Goal: Transaction & Acquisition: Book appointment/travel/reservation

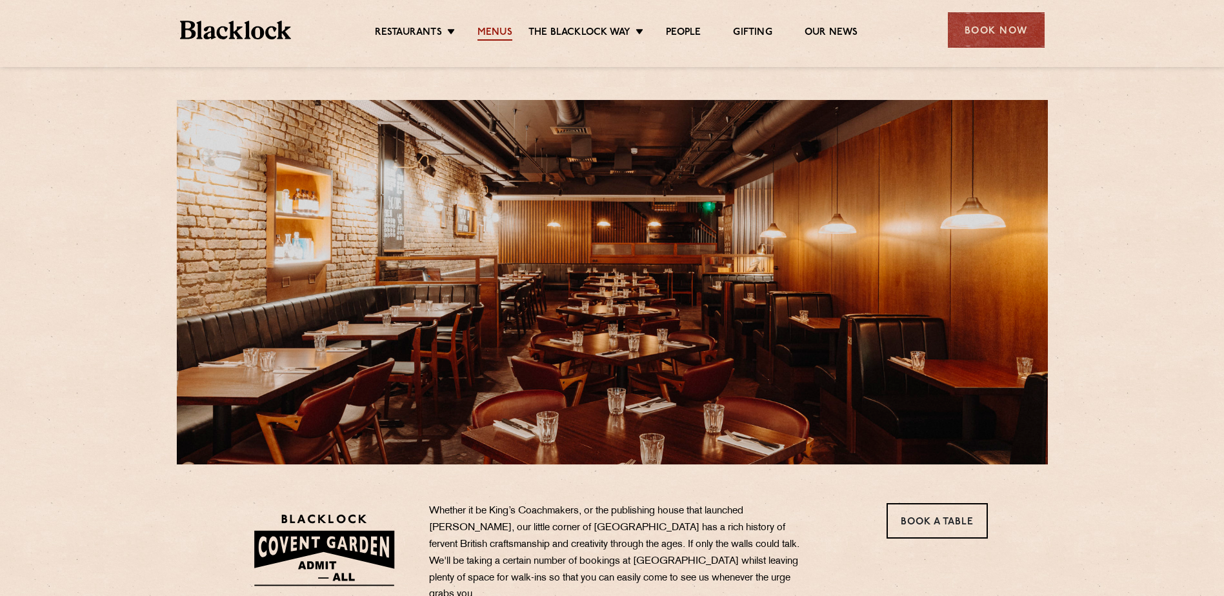
click at [485, 32] on link "Menus" at bounding box center [494, 33] width 35 height 14
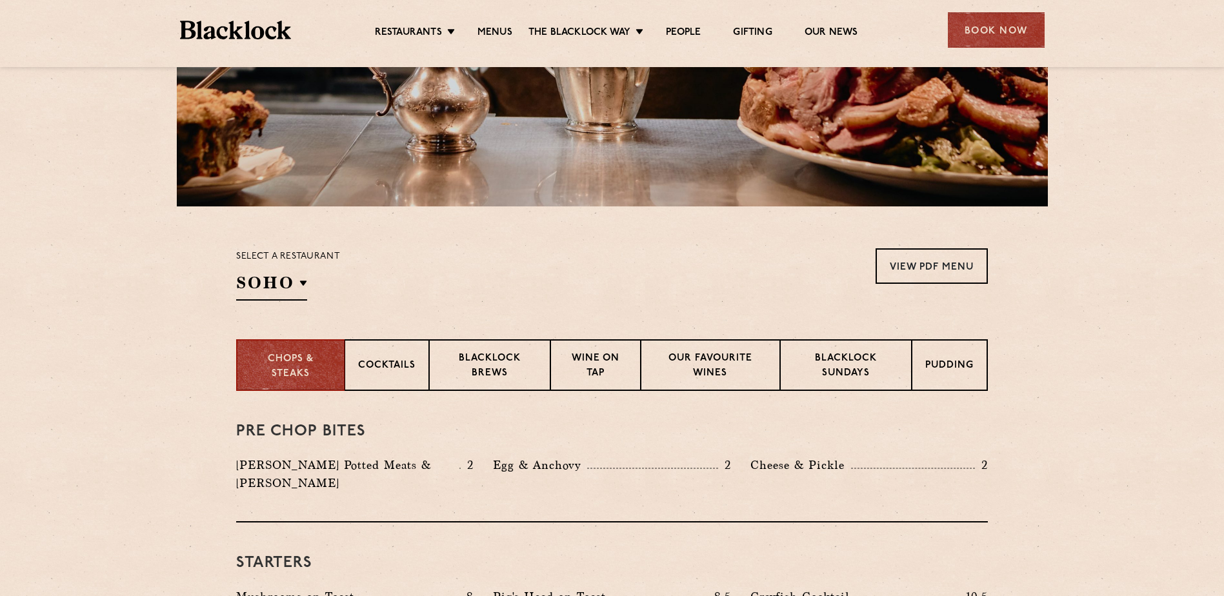
scroll to position [516, 0]
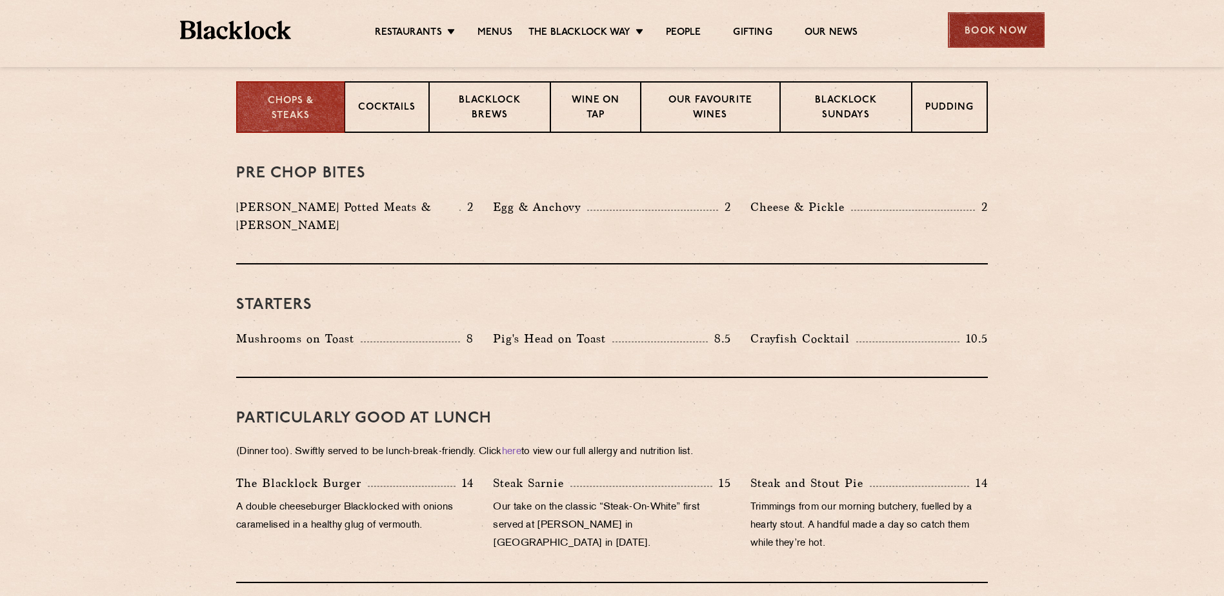
click at [1000, 26] on div "Book Now" at bounding box center [996, 29] width 97 height 35
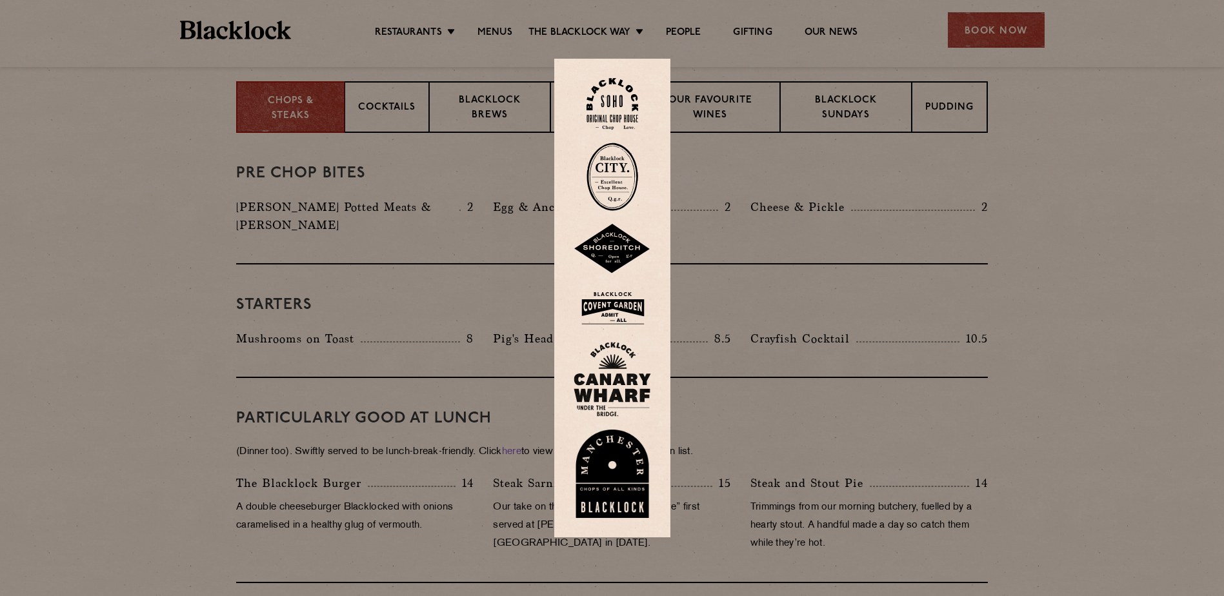
click at [612, 307] on img at bounding box center [612, 308] width 77 height 42
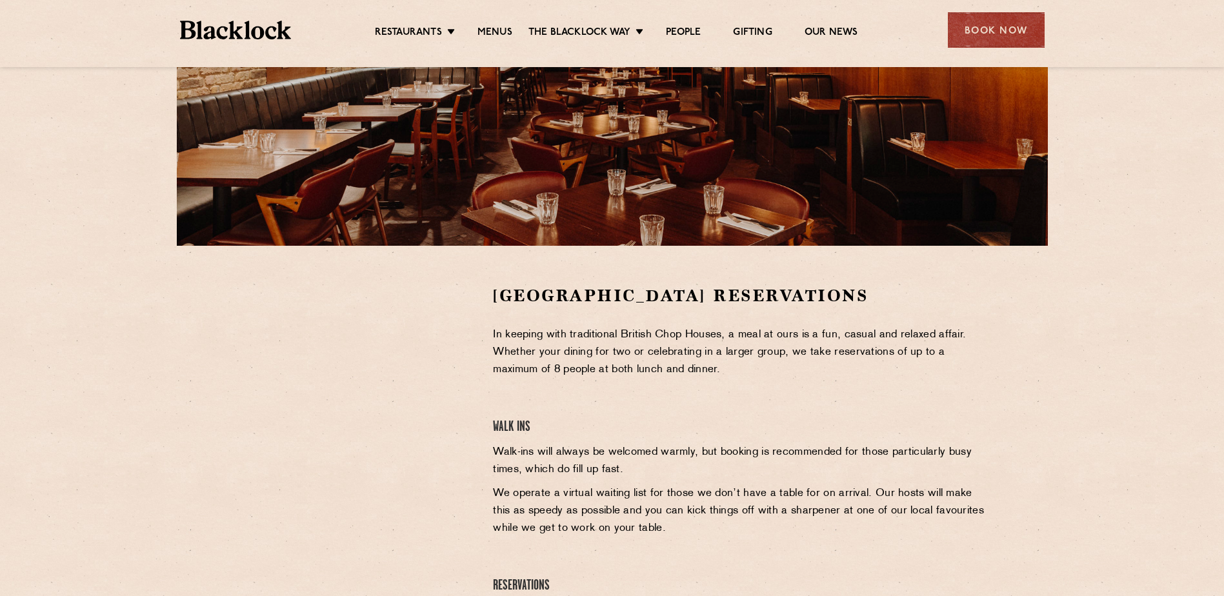
scroll to position [323, 0]
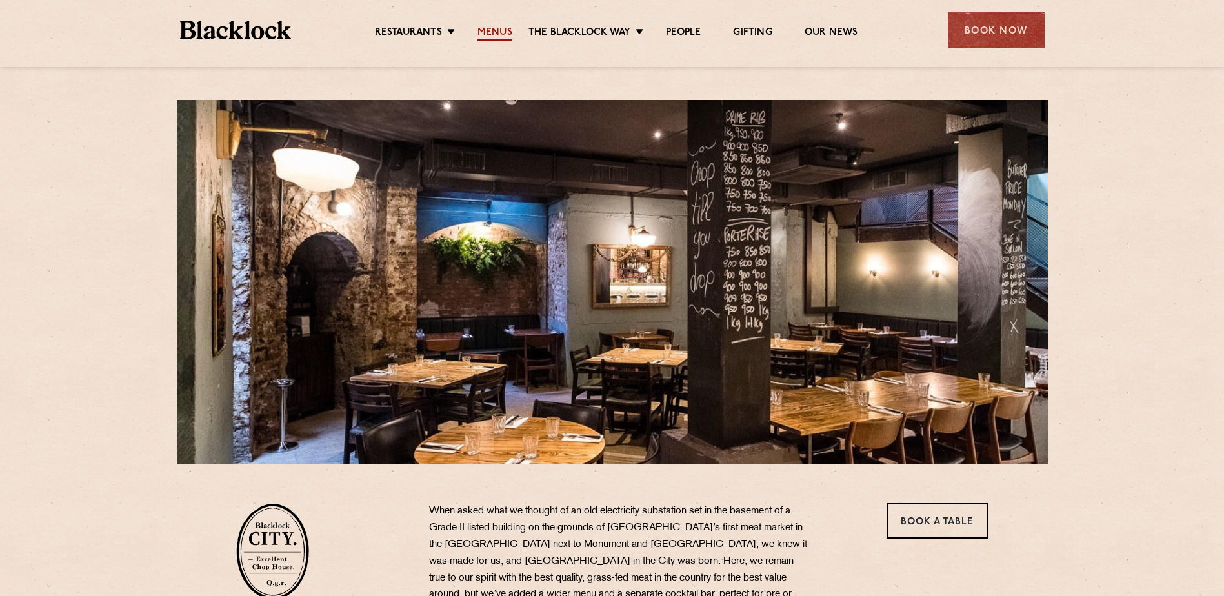
click at [504, 28] on link "Menus" at bounding box center [494, 33] width 35 height 14
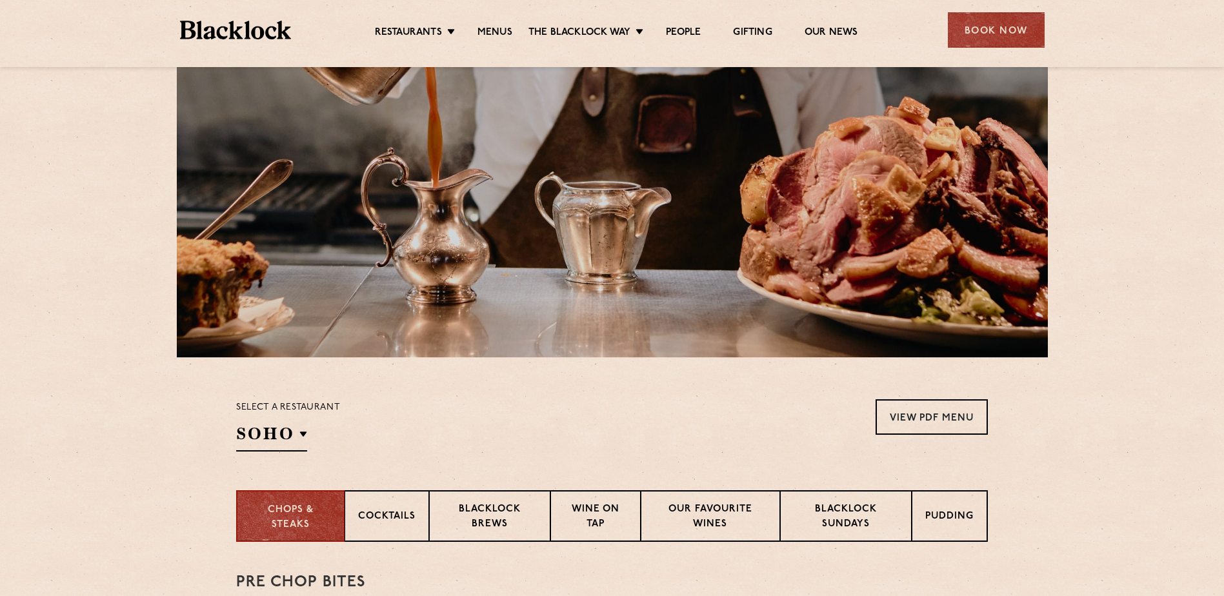
scroll to position [186, 0]
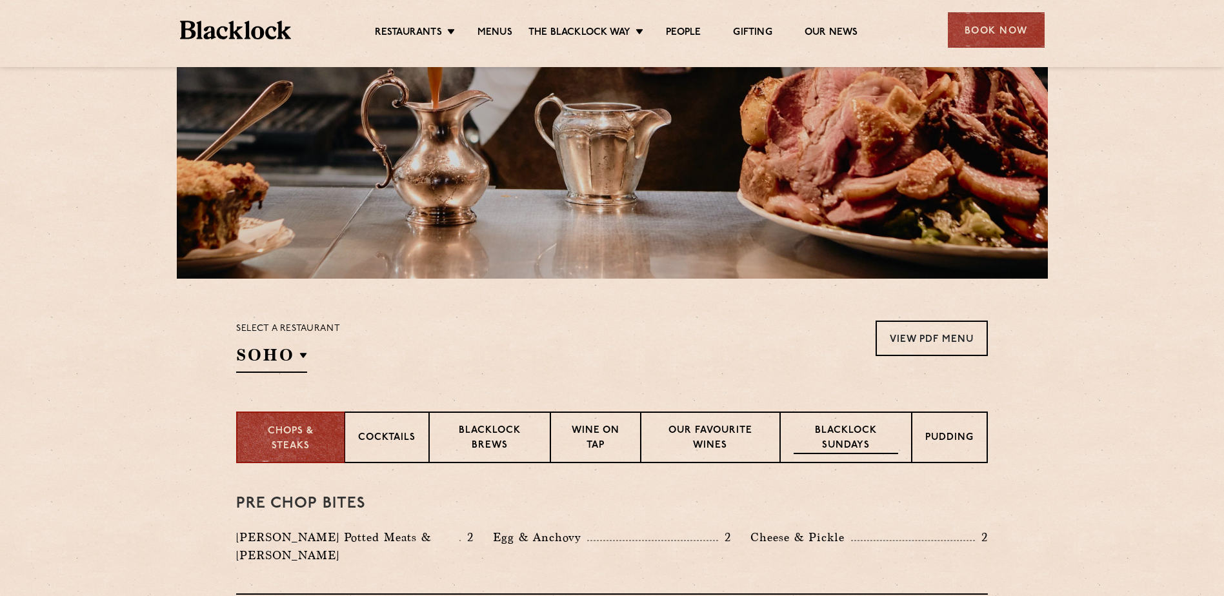
click at [838, 437] on p "Blacklock Sundays" at bounding box center [846, 439] width 105 height 30
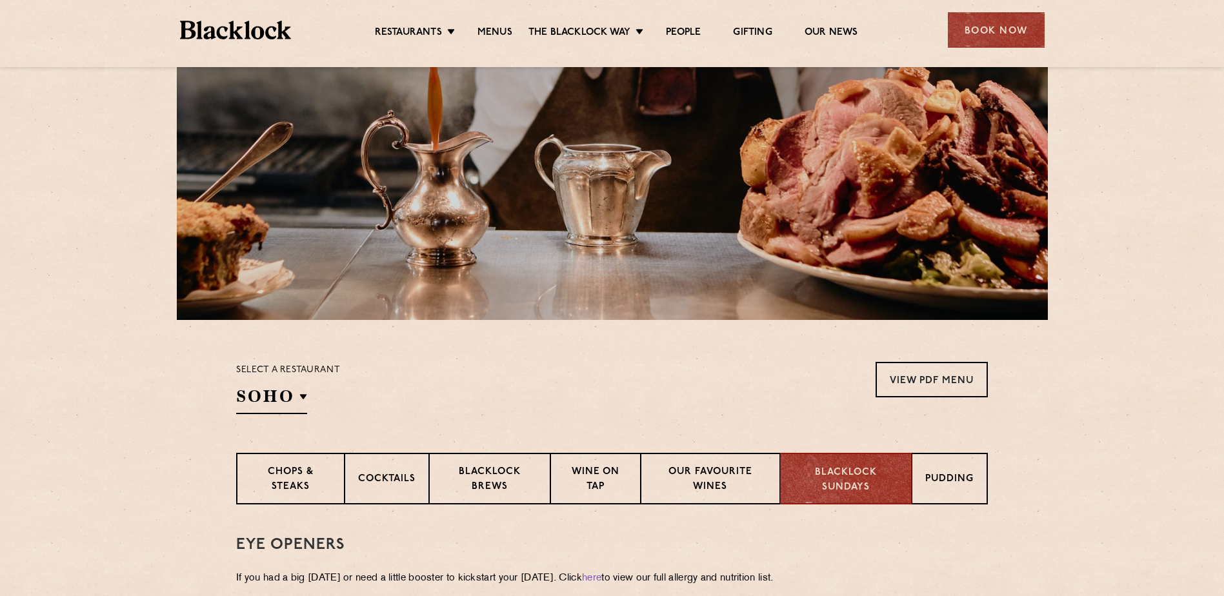
scroll to position [323, 0]
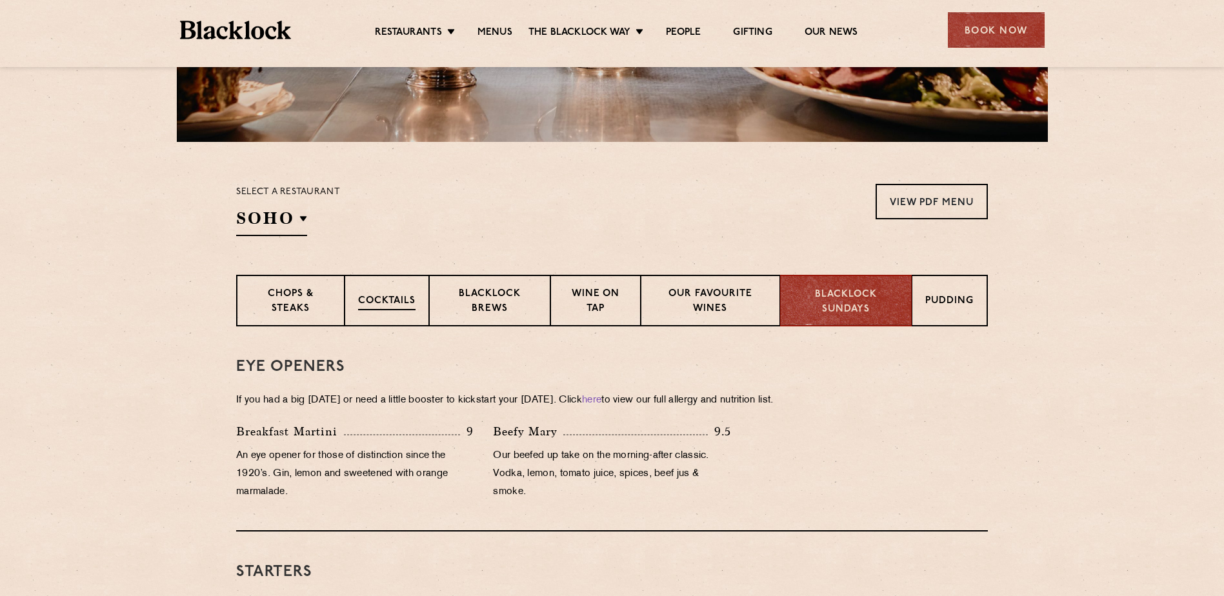
click at [384, 296] on p "Cocktails" at bounding box center [386, 302] width 57 height 16
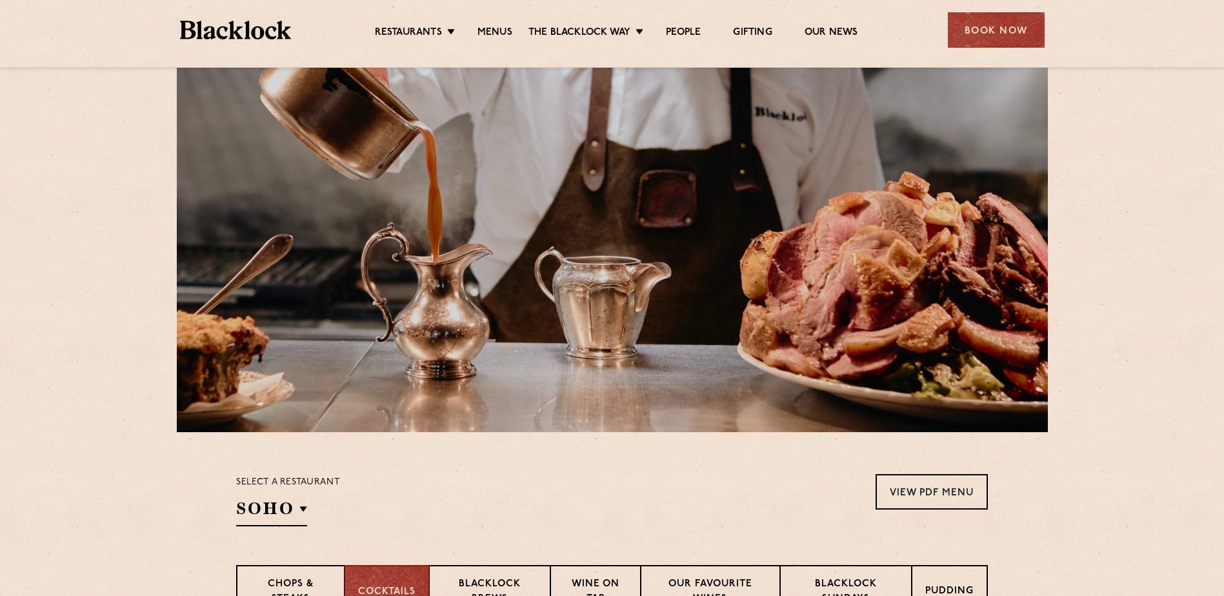
scroll to position [0, 0]
